Goal: Task Accomplishment & Management: Complete application form

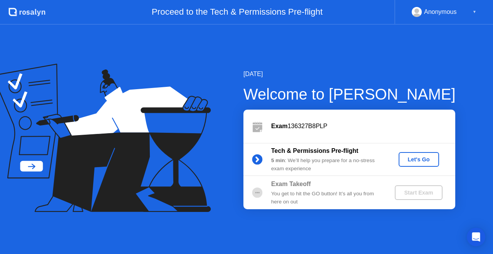
click at [276, 194] on div "You get to hit the GO button! It’s all you from here on out" at bounding box center [326, 198] width 111 height 16
click at [417, 157] on div "Let's Go" at bounding box center [419, 159] width 34 height 6
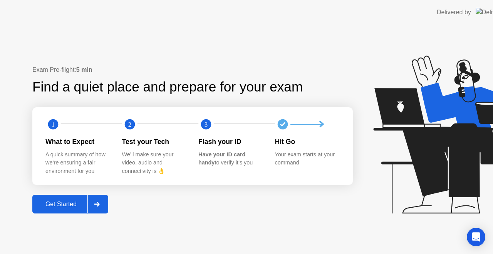
click at [417, 157] on icon at bounding box center [453, 134] width 161 height 158
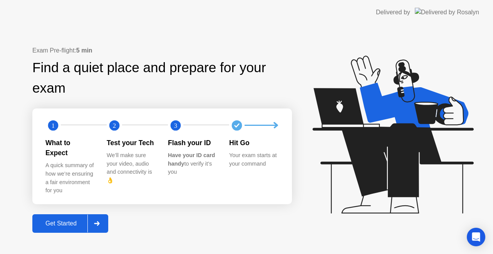
click at [69, 214] on button "Get Started" at bounding box center [70, 223] width 76 height 18
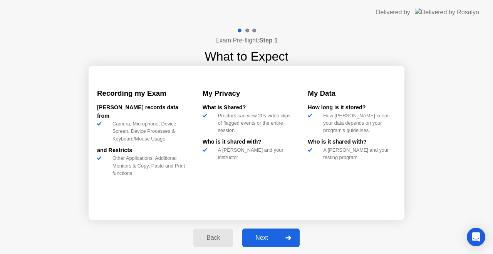
click at [256, 234] on div "Next" at bounding box center [262, 237] width 34 height 7
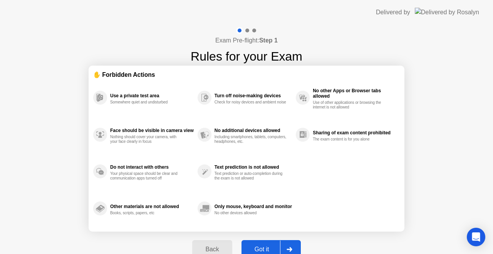
click at [216, 246] on div "Back" at bounding box center [212, 248] width 35 height 7
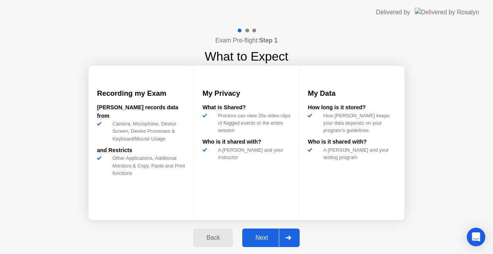
click at [212, 235] on div "Back" at bounding box center [213, 237] width 35 height 7
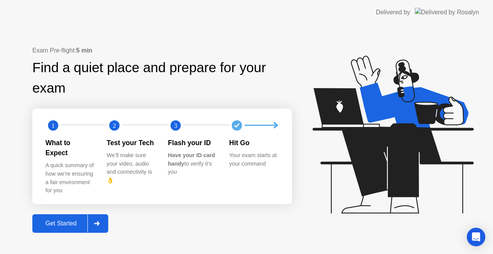
click at [260, 158] on div "Your exam starts at your command" at bounding box center [253, 159] width 49 height 17
click at [59, 163] on div "A quick summary of how we’re ensuring a fair environment for you" at bounding box center [69, 177] width 49 height 33
click at [49, 125] on circle at bounding box center [52, 125] width 15 height 15
click at [66, 146] on div "What to Expect" at bounding box center [69, 148] width 49 height 20
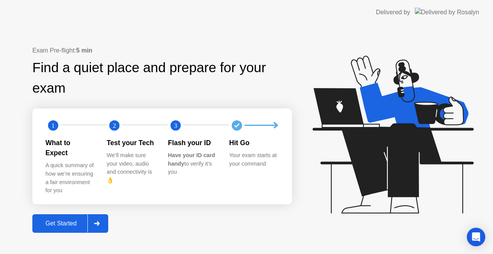
click at [66, 146] on div "What to Expect" at bounding box center [69, 148] width 49 height 20
click at [115, 133] on circle at bounding box center [114, 125] width 15 height 15
click at [183, 133] on circle at bounding box center [175, 125] width 15 height 15
click at [242, 129] on circle at bounding box center [237, 125] width 10 height 10
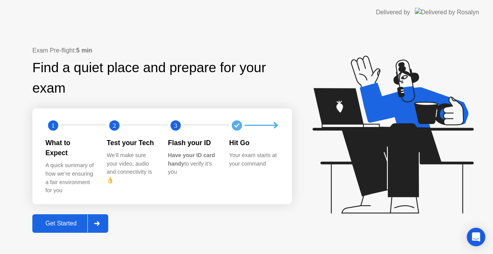
click at [280, 127] on div at bounding box center [259, 125] width 61 height 15
click at [96, 221] on icon at bounding box center [97, 223] width 6 height 5
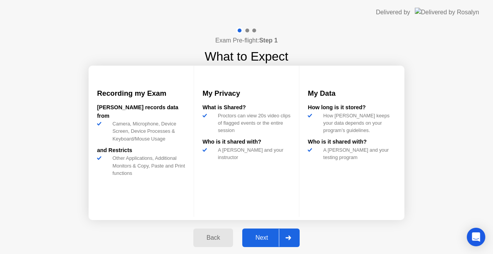
click at [291, 238] on icon at bounding box center [289, 237] width 6 height 5
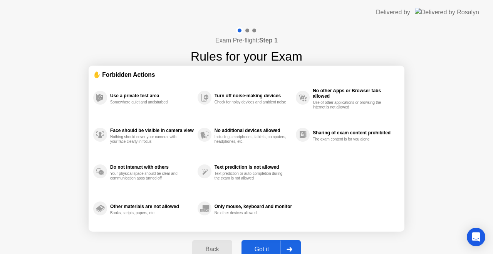
click at [289, 249] on icon at bounding box center [289, 249] width 5 height 5
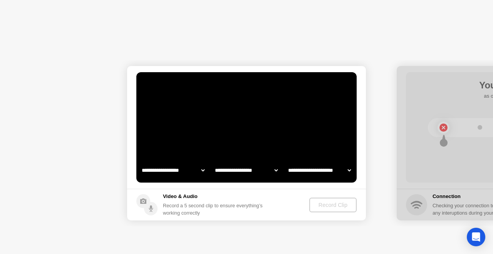
select select "**********"
select select "*******"
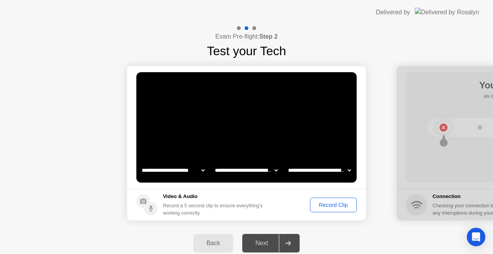
click at [213, 242] on div "Back" at bounding box center [213, 242] width 35 height 7
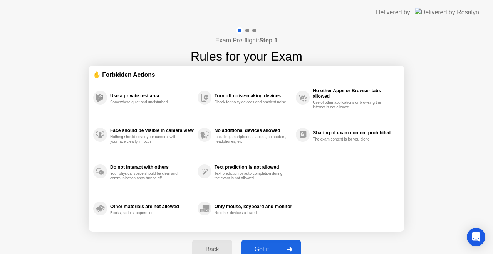
click at [417, 179] on div "Exam Pre-flight: Step 1 Rules for your Exam ✋ Forbidden Actions Use a private t…" at bounding box center [246, 147] width 493 height 244
click at [383, 233] on div "Exam Pre-flight: Step 1 Rules for your Exam ✋ Forbidden Actions Use a private t…" at bounding box center [246, 147] width 493 height 244
click at [292, 246] on div at bounding box center [289, 249] width 18 height 18
select select "**********"
select select "*******"
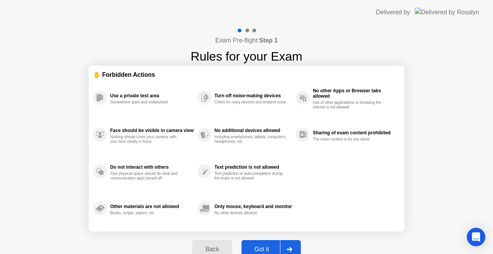
select select "*******"
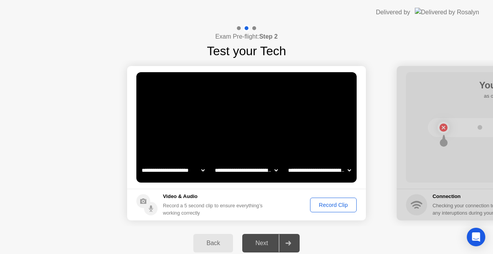
click at [288, 240] on icon at bounding box center [289, 242] width 6 height 5
click at [172, 167] on select "**********" at bounding box center [173, 169] width 66 height 15
click at [232, 168] on select "**********" at bounding box center [246, 169] width 66 height 15
click at [187, 168] on select "**********" at bounding box center [173, 169] width 66 height 15
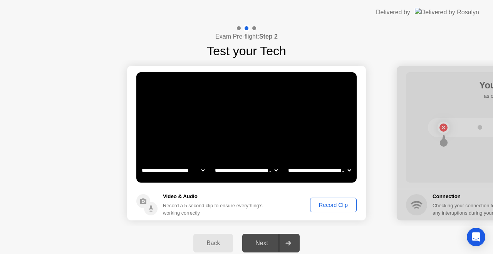
click at [187, 168] on select "**********" at bounding box center [173, 169] width 66 height 15
click at [302, 170] on select "**********" at bounding box center [320, 169] width 66 height 15
click at [324, 218] on footer "Video & Audio Record a 5 second clip to ensure everything’s working correctly R…" at bounding box center [246, 204] width 239 height 32
click at [289, 240] on div at bounding box center [288, 243] width 18 height 18
click at [268, 243] on div "Next" at bounding box center [262, 242] width 34 height 7
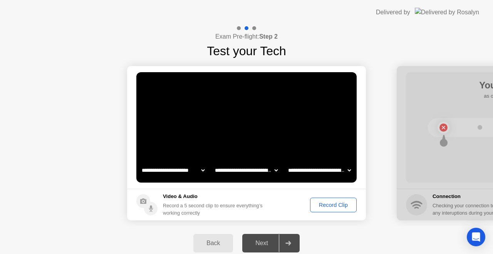
click at [339, 205] on div "Record Clip" at bounding box center [333, 205] width 41 height 6
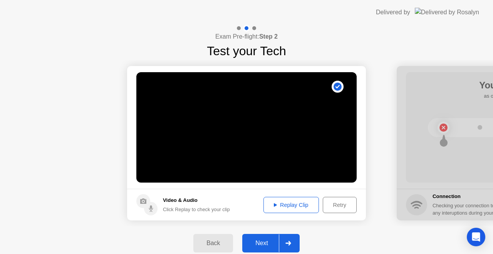
click at [286, 241] on icon at bounding box center [289, 242] width 6 height 5
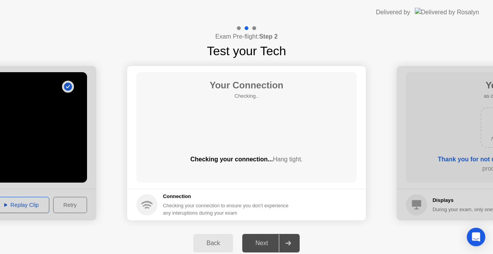
click at [218, 244] on div "Back" at bounding box center [213, 242] width 35 height 7
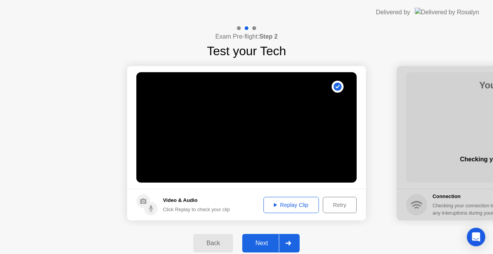
click at [218, 244] on div "Back" at bounding box center [213, 242] width 35 height 7
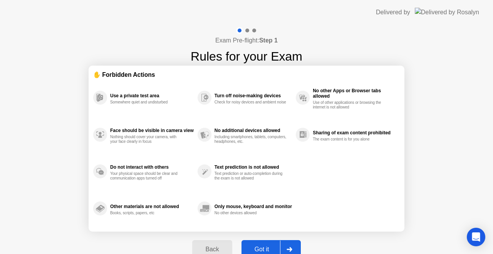
click at [289, 244] on div at bounding box center [289, 249] width 18 height 18
select select "**********"
select select "*******"
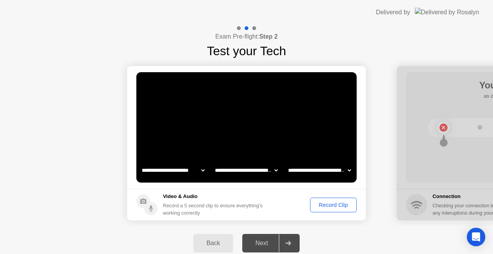
click at [329, 203] on div "Record Clip" at bounding box center [333, 205] width 41 height 6
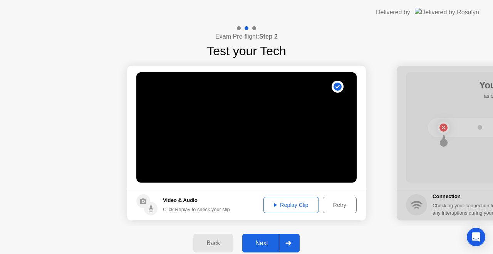
click at [292, 242] on div at bounding box center [288, 243] width 18 height 18
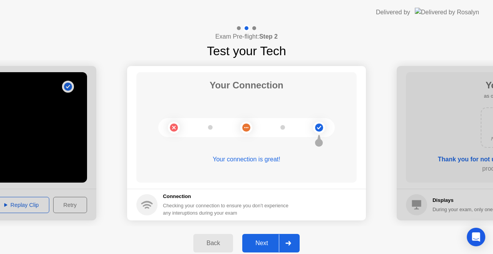
click at [287, 242] on icon at bounding box center [288, 242] width 5 height 5
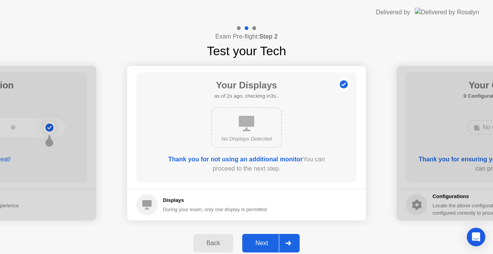
click at [287, 242] on icon at bounding box center [288, 242] width 5 height 5
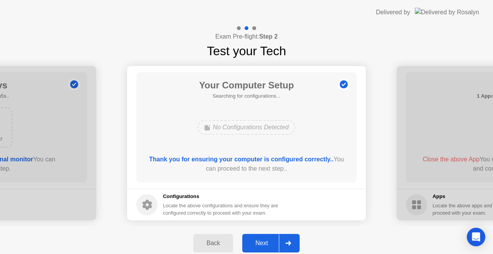
click at [219, 242] on div "Back" at bounding box center [213, 242] width 35 height 7
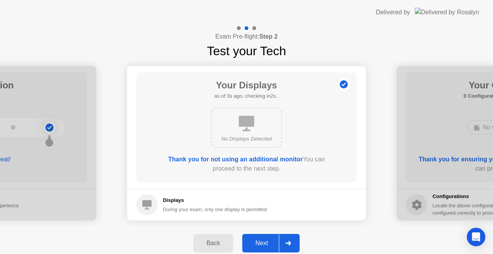
click at [219, 242] on div "Back" at bounding box center [213, 242] width 35 height 7
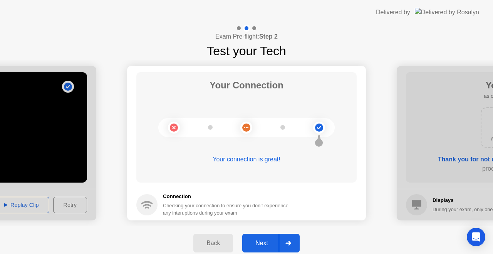
click at [285, 239] on div at bounding box center [288, 243] width 18 height 18
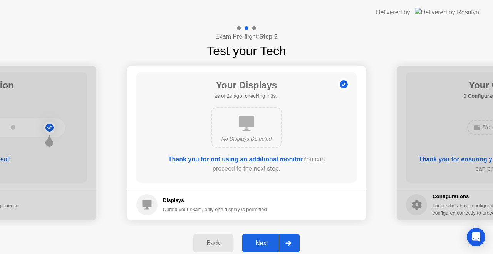
click at [248, 120] on icon at bounding box center [246, 123] width 15 height 15
click at [246, 132] on div "No Displays Detected" at bounding box center [246, 127] width 71 height 40
click at [149, 203] on icon at bounding box center [147, 204] width 9 height 9
click at [296, 241] on div at bounding box center [288, 243] width 18 height 18
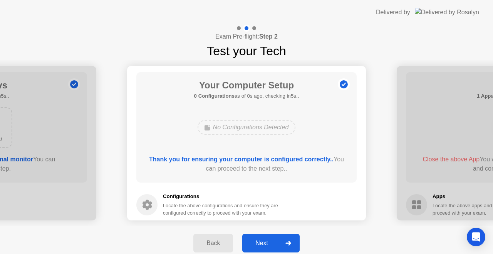
click at [218, 245] on div "Back" at bounding box center [213, 242] width 35 height 7
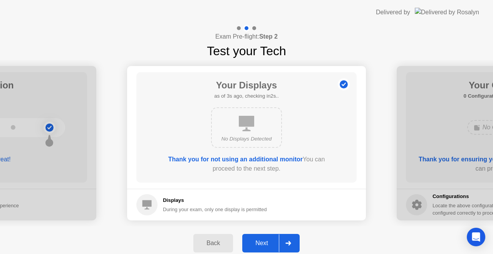
click at [289, 240] on icon at bounding box center [288, 242] width 5 height 5
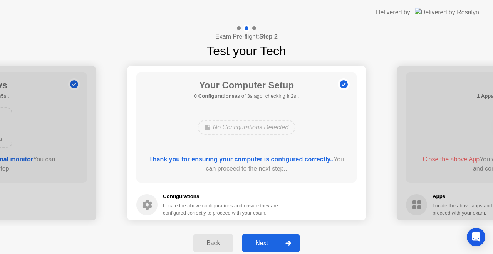
click at [289, 240] on icon at bounding box center [288, 242] width 5 height 5
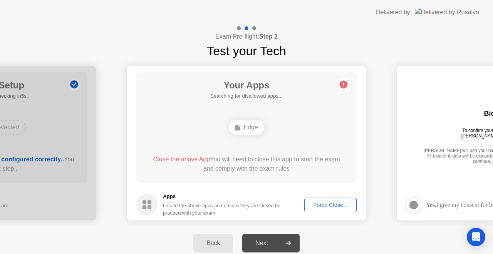
click at [334, 205] on div "Force Close..." at bounding box center [330, 205] width 47 height 6
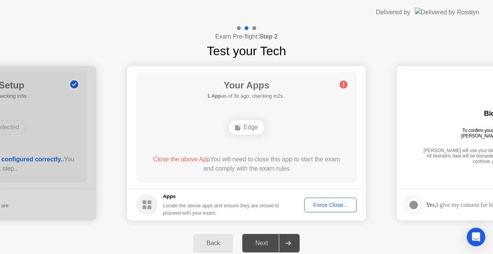
click at [329, 204] on div "Force Close..." at bounding box center [330, 205] width 47 height 6
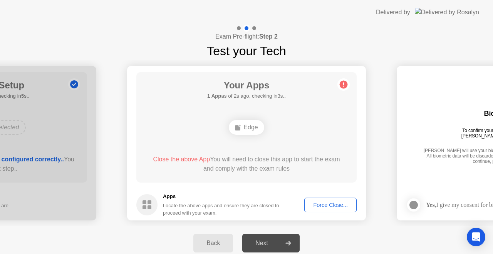
click at [326, 203] on div "Force Close..." at bounding box center [330, 205] width 47 height 6
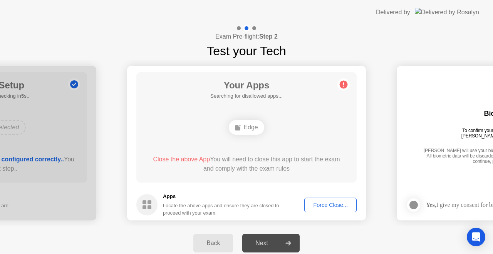
click at [292, 241] on div at bounding box center [288, 243] width 18 height 18
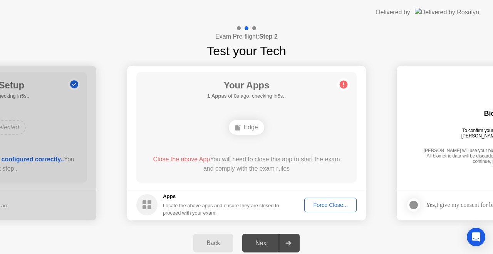
click at [292, 241] on div at bounding box center [288, 243] width 18 height 18
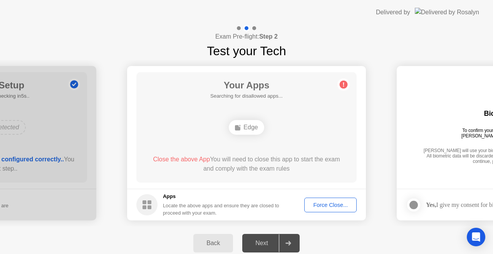
click at [325, 202] on div "Force Close..." at bounding box center [330, 205] width 47 height 6
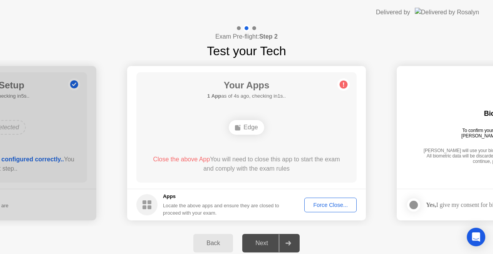
click at [325, 202] on div "Force Close..." at bounding box center [330, 205] width 47 height 6
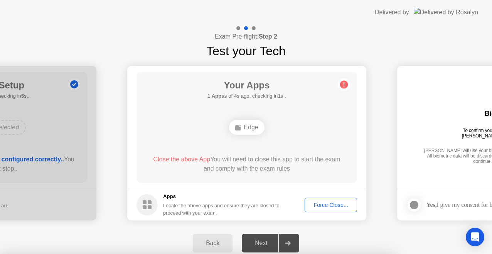
click at [325, 253] on div at bounding box center [246, 254] width 492 height 0
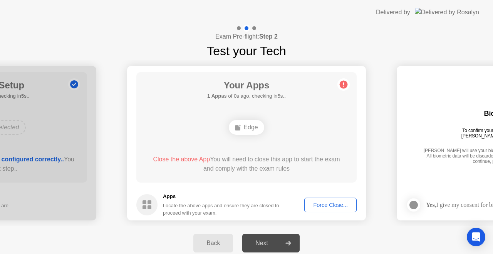
click at [344, 83] on circle at bounding box center [344, 85] width 8 height 8
click at [197, 155] on div "Close the above App You will need to close this app to start the exam and compl…" at bounding box center [247, 164] width 198 height 18
click at [194, 159] on span "Close the above App" at bounding box center [181, 159] width 57 height 7
click at [150, 206] on rect at bounding box center [150, 207] width 4 height 4
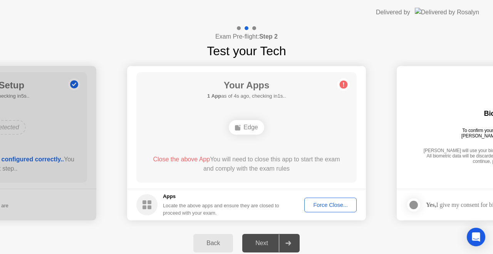
click at [323, 202] on div "Force Close..." at bounding box center [330, 205] width 47 height 6
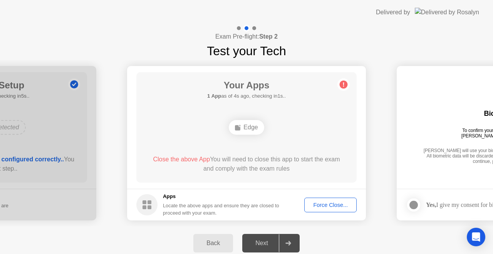
click at [328, 204] on div "Force Close..." at bounding box center [330, 205] width 47 height 6
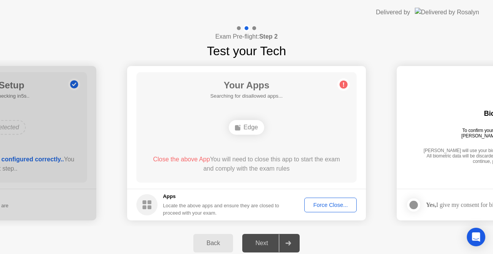
click at [290, 239] on div at bounding box center [288, 243] width 18 height 18
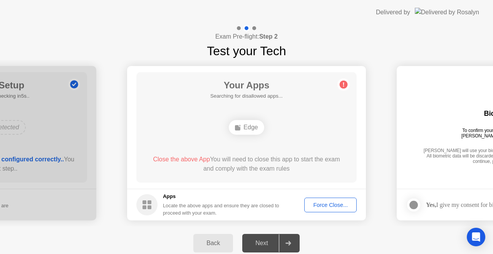
drag, startPoint x: 290, startPoint y: 239, endPoint x: 273, endPoint y: 223, distance: 22.9
click at [273, 223] on div "**********" at bounding box center [246, 142] width 493 height 235
click at [320, 203] on div "Force Close..." at bounding box center [330, 205] width 47 height 6
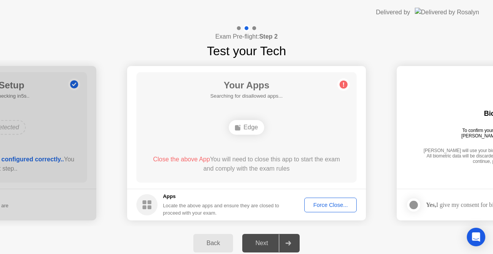
click at [270, 97] on h5 "Searching for disallowed apps..." at bounding box center [246, 96] width 72 height 8
click at [333, 203] on div "Force Close..." at bounding box center [330, 205] width 47 height 6
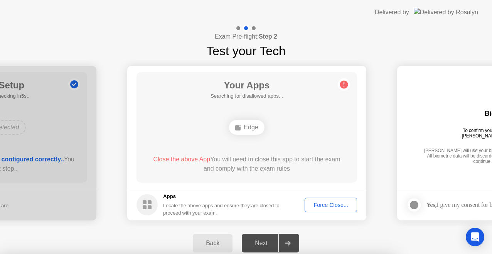
click at [333, 253] on div at bounding box center [246, 254] width 492 height 0
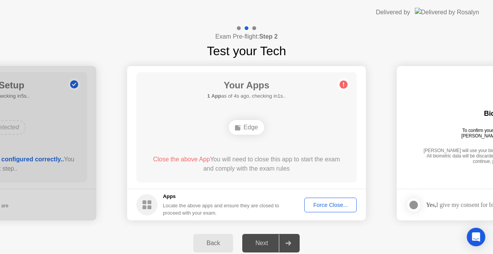
click at [332, 202] on div "Force Close..." at bounding box center [330, 205] width 47 height 6
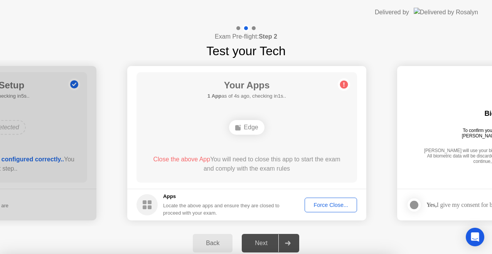
click at [332, 253] on div at bounding box center [246, 254] width 492 height 0
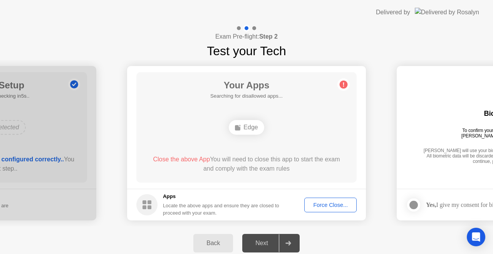
click at [324, 203] on div "Force Close..." at bounding box center [330, 205] width 47 height 6
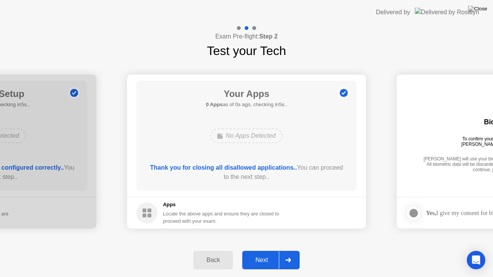
click at [291, 253] on icon at bounding box center [289, 260] width 6 height 5
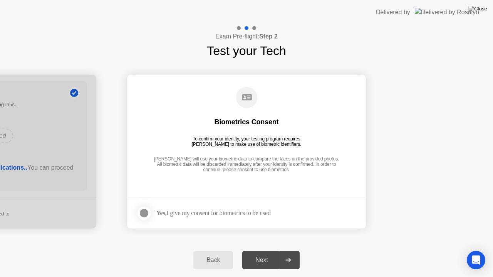
click at [145, 212] on div at bounding box center [143, 213] width 9 height 9
click at [262, 253] on div "Next" at bounding box center [262, 260] width 34 height 7
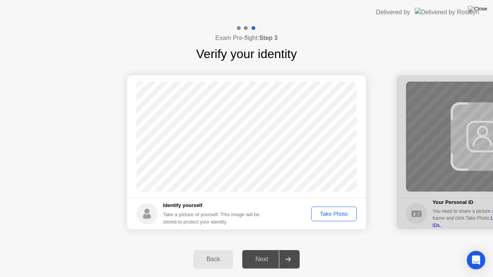
click at [328, 212] on div "Take Photo" at bounding box center [334, 214] width 40 height 6
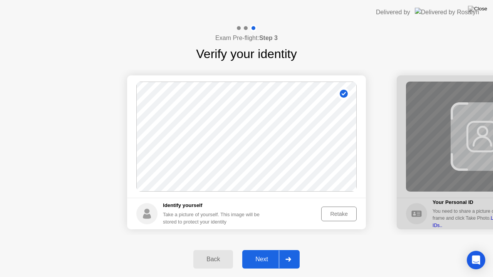
click at [271, 253] on div "Next" at bounding box center [262, 259] width 34 height 7
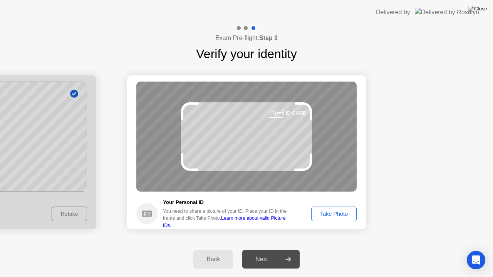
click at [333, 211] on div "Take Photo" at bounding box center [334, 214] width 40 height 6
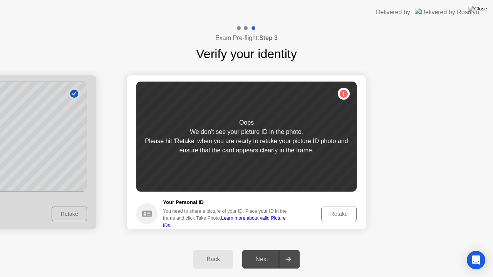
click at [332, 213] on div "Retake" at bounding box center [339, 214] width 30 height 6
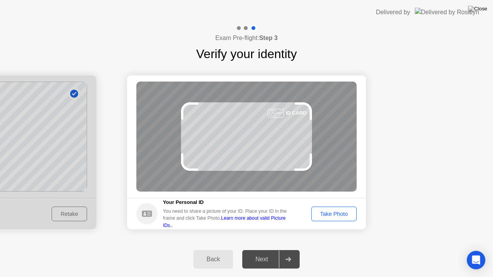
click at [332, 213] on div "Take Photo" at bounding box center [334, 214] width 40 height 6
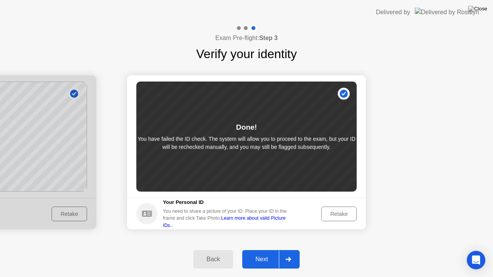
click at [269, 253] on div "Next" at bounding box center [262, 259] width 34 height 7
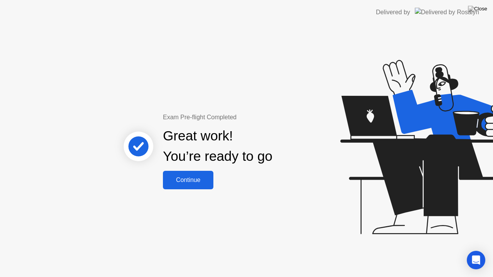
click at [193, 177] on div "Continue" at bounding box center [188, 180] width 46 height 7
